Goal: Task Accomplishment & Management: Manage account settings

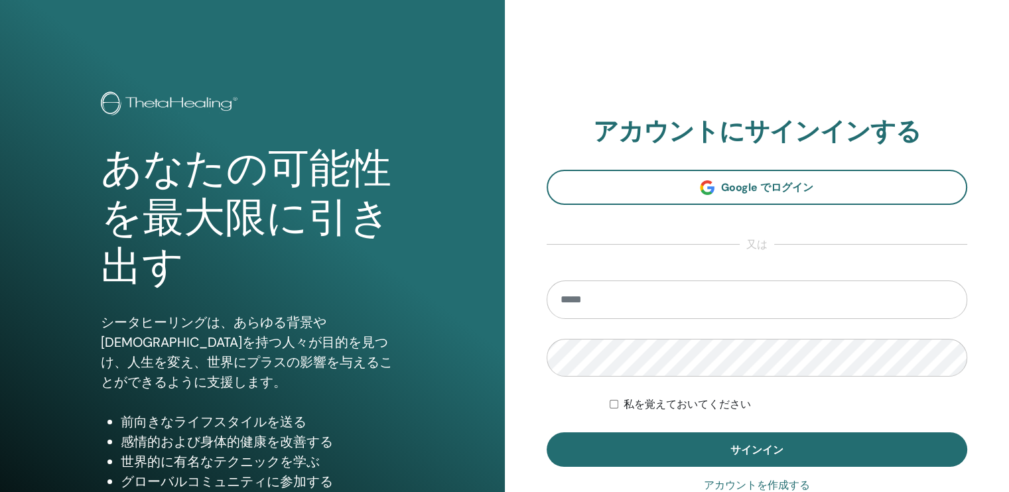
click at [589, 298] on input "email" at bounding box center [756, 300] width 421 height 38
type input "**********"
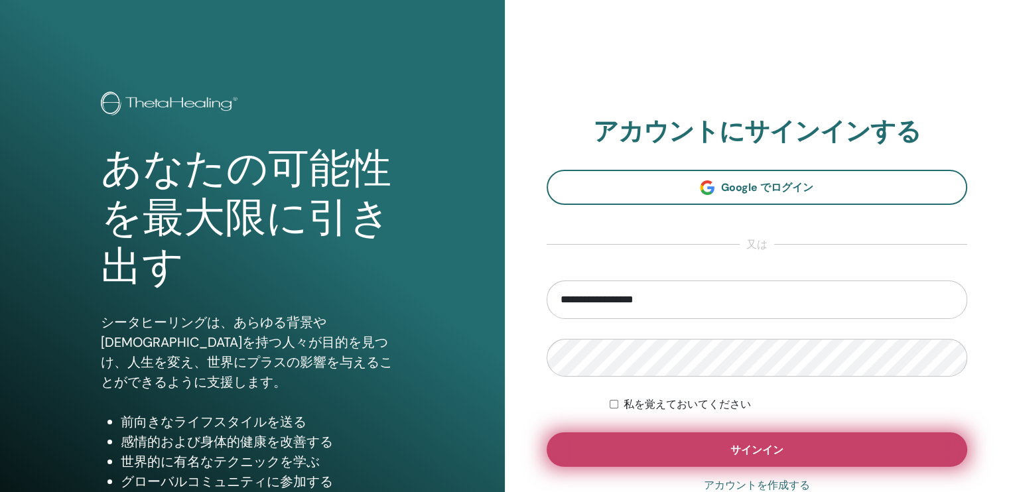
click at [716, 446] on button "サインイン" at bounding box center [756, 449] width 421 height 34
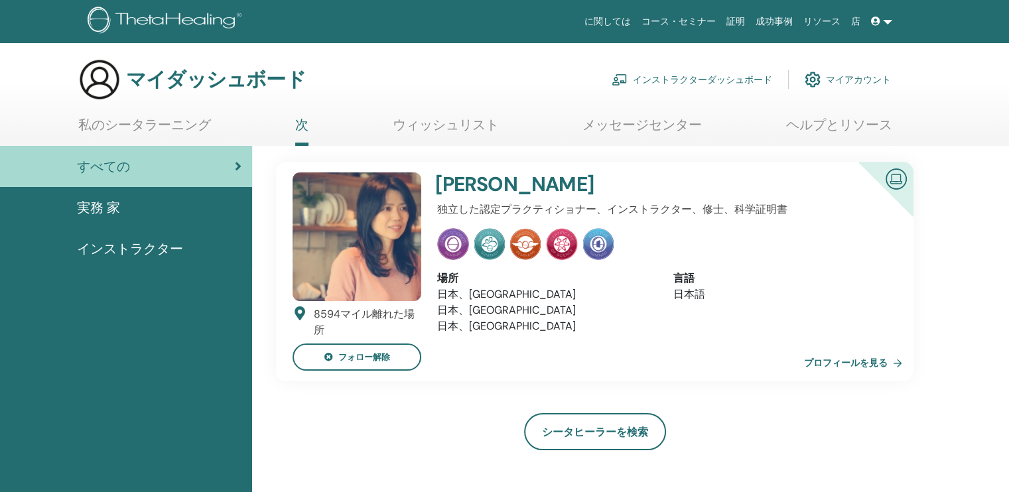
click at [712, 78] on font "インストラクターダッシュボード" at bounding box center [702, 80] width 139 height 12
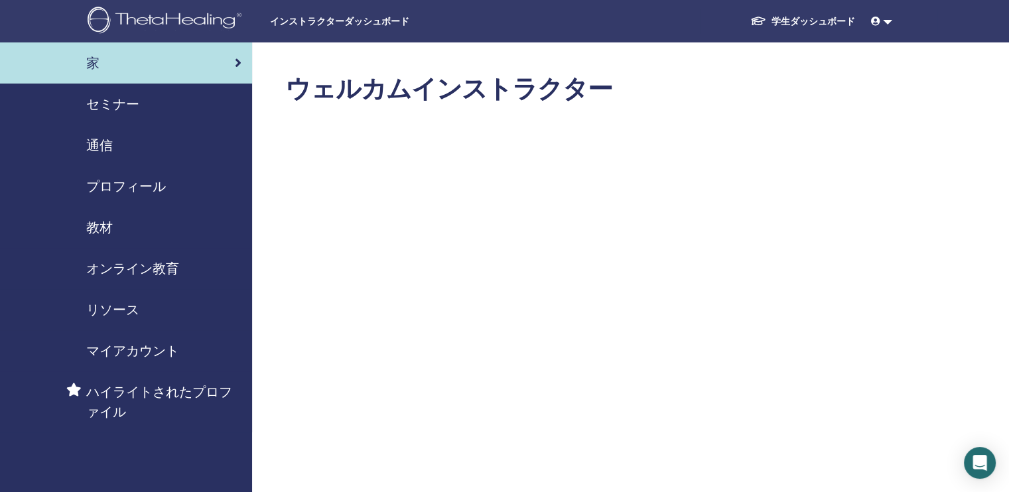
click at [121, 101] on span "セミナー" at bounding box center [112, 104] width 53 height 20
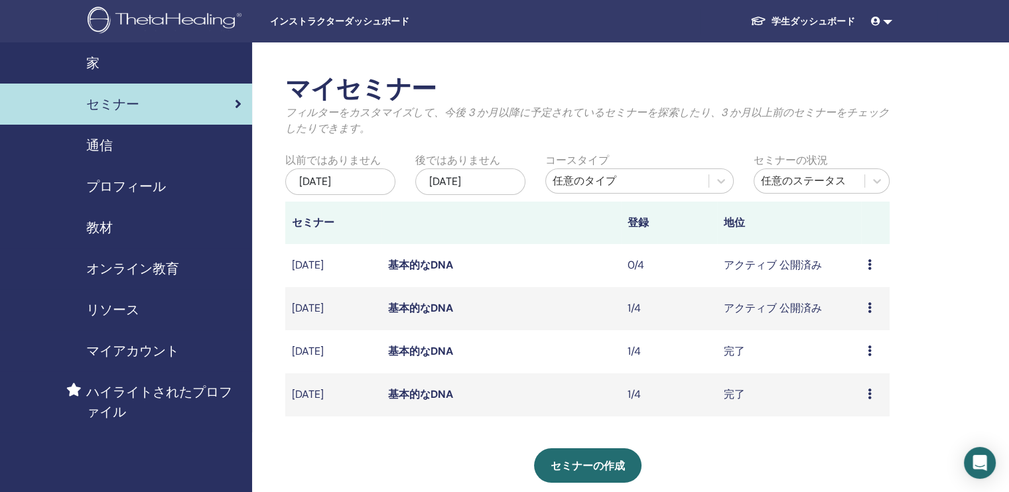
scroll to position [66, 0]
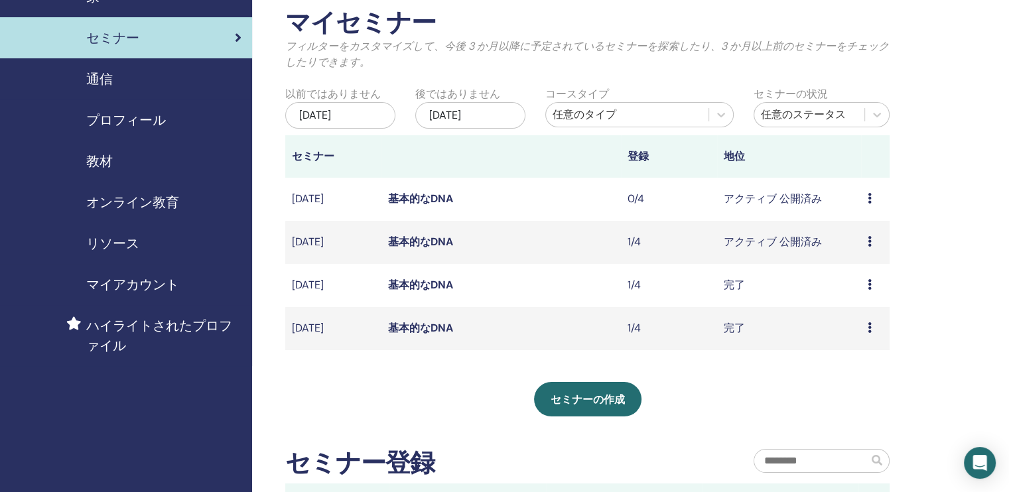
click at [869, 240] on icon at bounding box center [869, 241] width 4 height 11
click at [415, 238] on link "基本的なDNA" at bounding box center [420, 242] width 65 height 14
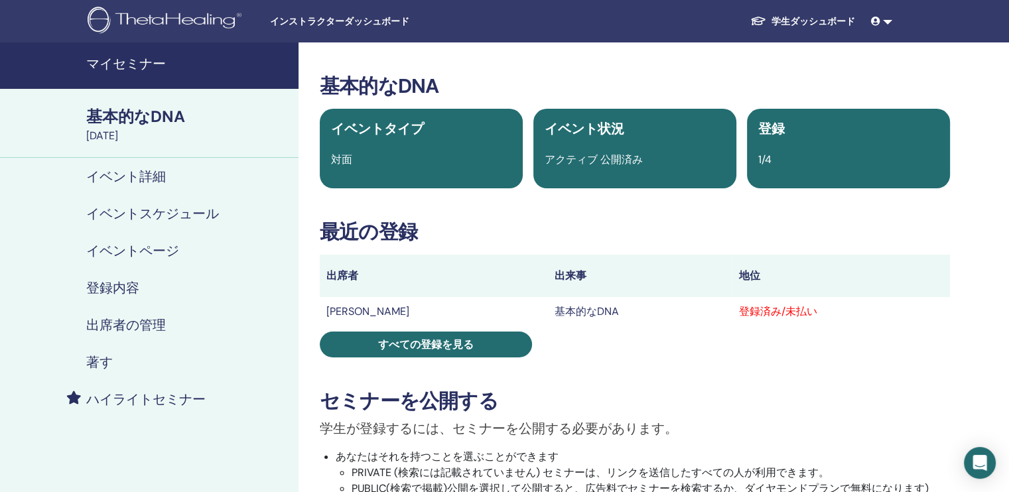
click at [107, 285] on h4 "登録内容" at bounding box center [112, 288] width 53 height 16
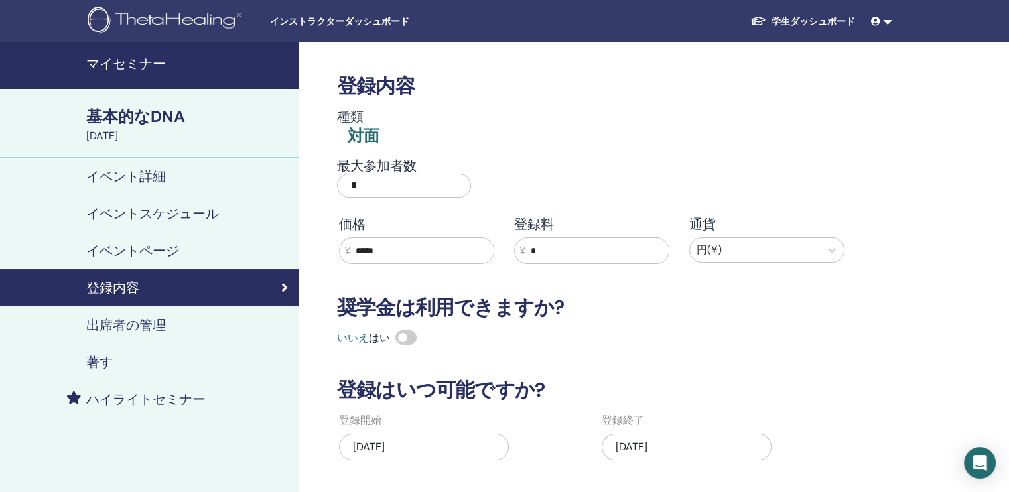
click at [139, 111] on div "基本的なDNA" at bounding box center [188, 116] width 204 height 23
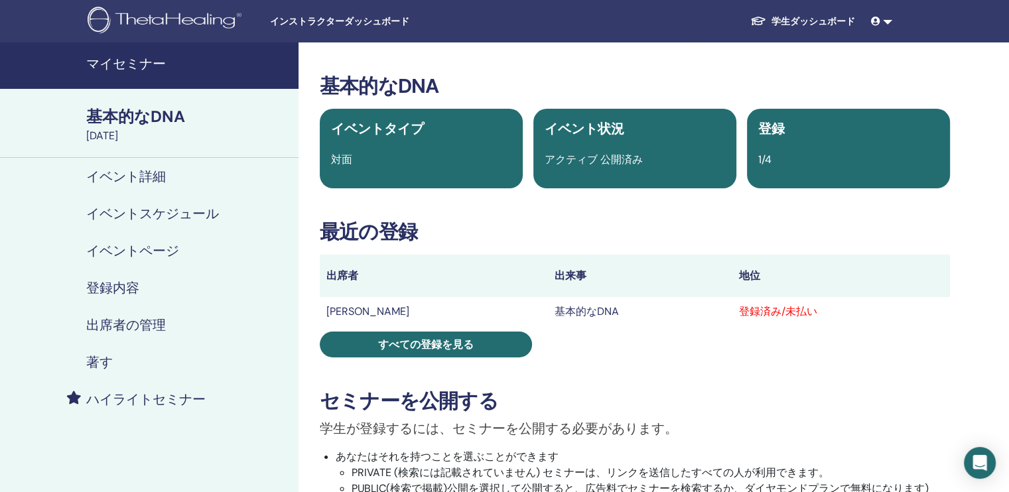
click at [131, 320] on h4 "出席者の管理" at bounding box center [126, 325] width 80 height 16
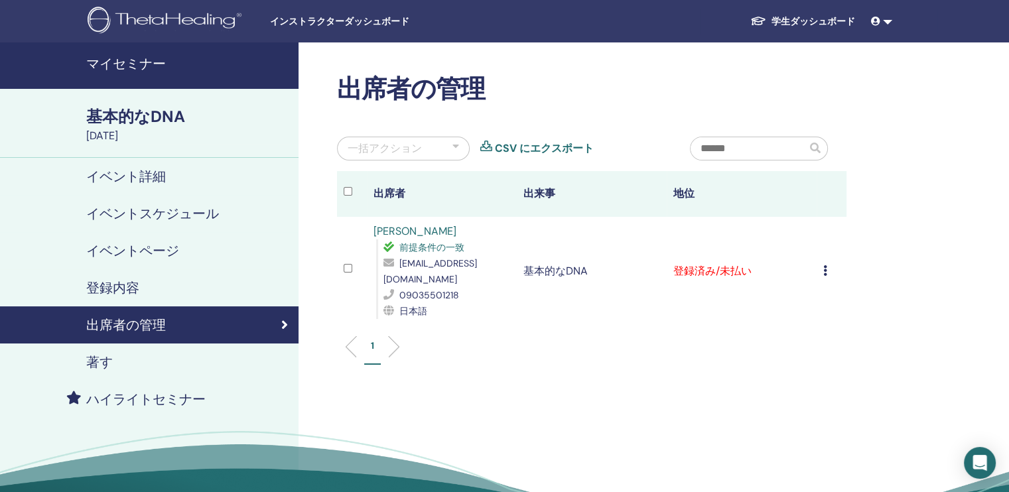
click at [825, 272] on icon at bounding box center [825, 270] width 4 height 11
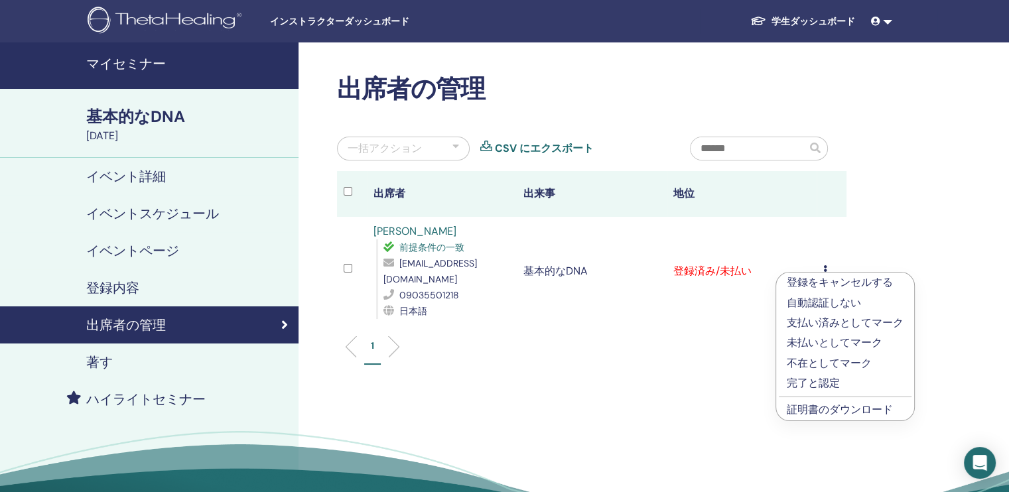
click at [815, 383] on p "完了と認定" at bounding box center [845, 383] width 117 height 16
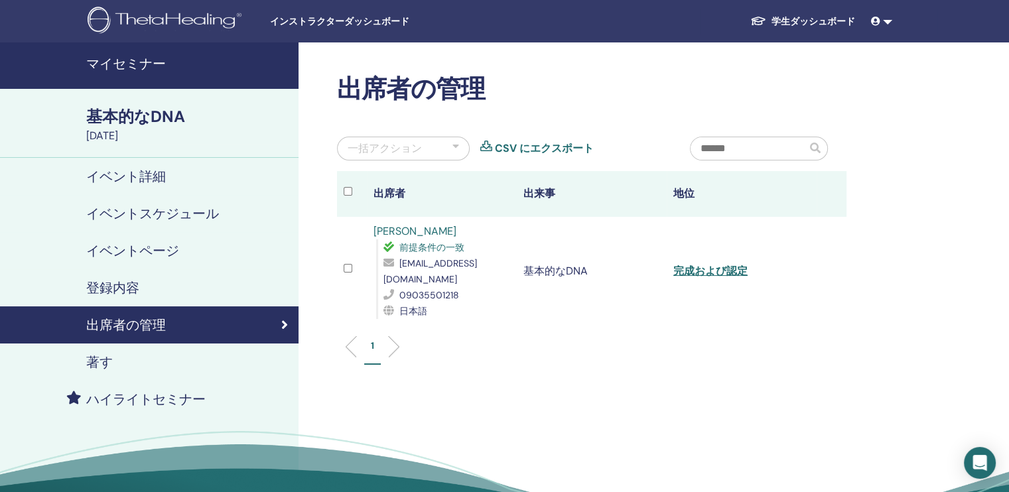
click at [112, 70] on h4 "マイセミナー" at bounding box center [188, 64] width 204 height 16
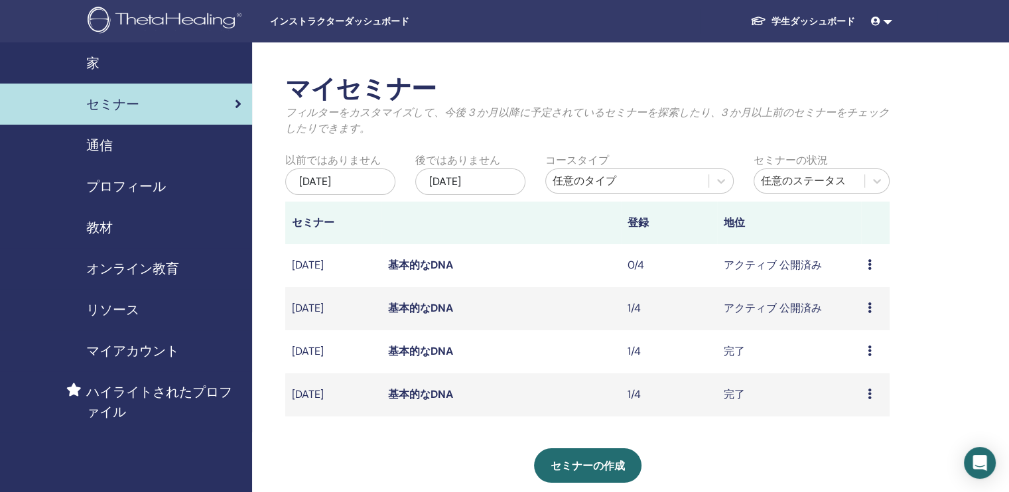
click at [886, 21] on link at bounding box center [881, 21] width 32 height 25
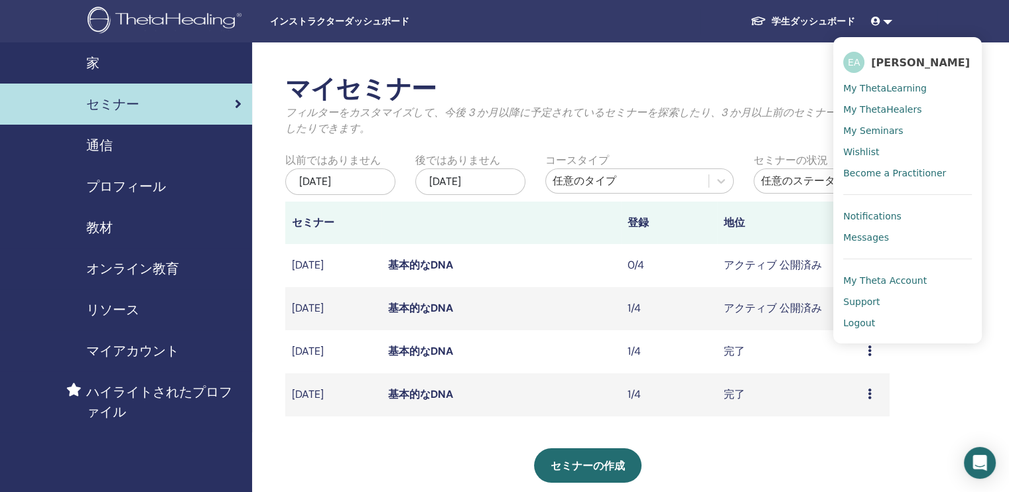
click at [857, 321] on span "Logout" at bounding box center [859, 323] width 32 height 12
